Goal: Information Seeking & Learning: Understand process/instructions

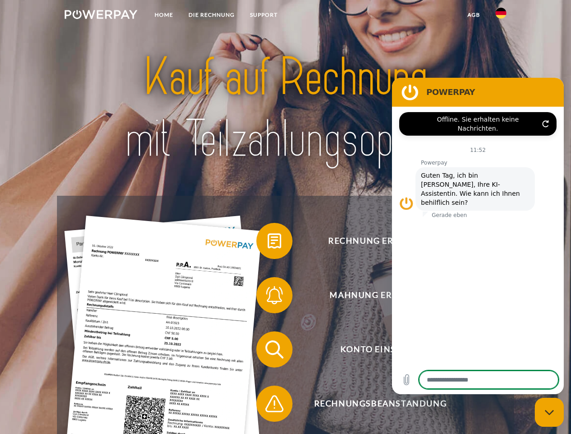
click at [101, 16] on img at bounding box center [101, 14] width 73 height 9
click at [501, 16] on img at bounding box center [500, 13] width 11 height 11
click at [473, 15] on link "agb" at bounding box center [474, 15] width 28 height 16
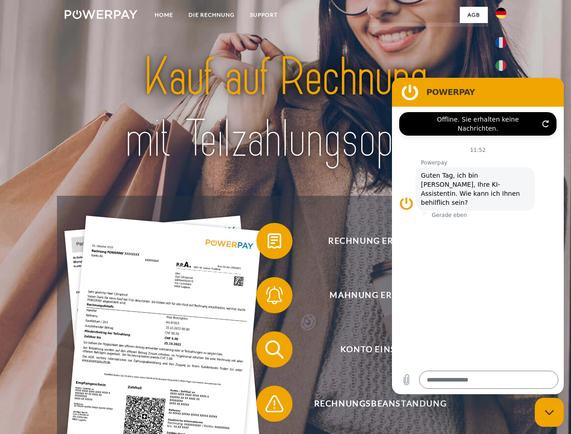
click at [268, 243] on span at bounding box center [260, 240] width 45 height 45
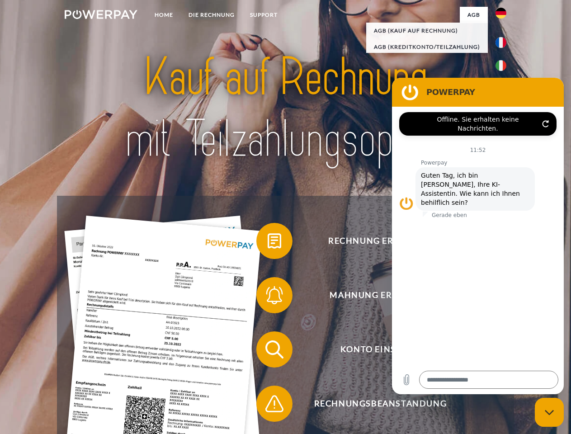
click at [268, 297] on div "Rechnung erhalten? Mahnung erhalten? Konto einsehen" at bounding box center [285, 377] width 456 height 362
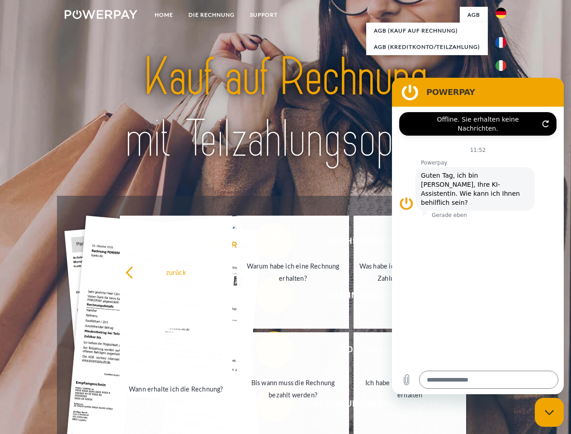
click at [268, 351] on link "Bis wann muss die Rechnung bezahlt werden?" at bounding box center [293, 388] width 113 height 113
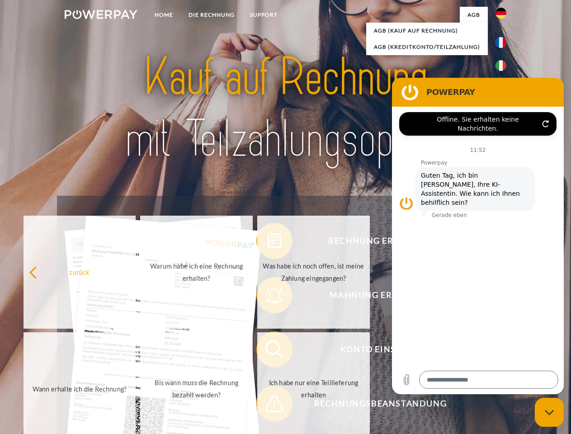
click at [268, 405] on span at bounding box center [260, 403] width 45 height 45
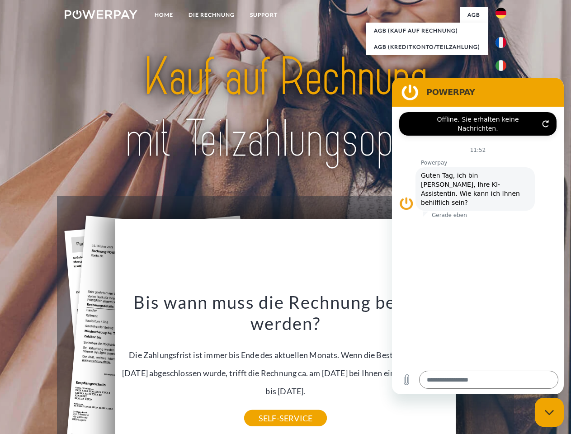
click at [549, 412] on icon "Messaging-Fenster schließen" at bounding box center [549, 412] width 9 height 6
type textarea "*"
